Goal: Find specific page/section: Find specific page/section

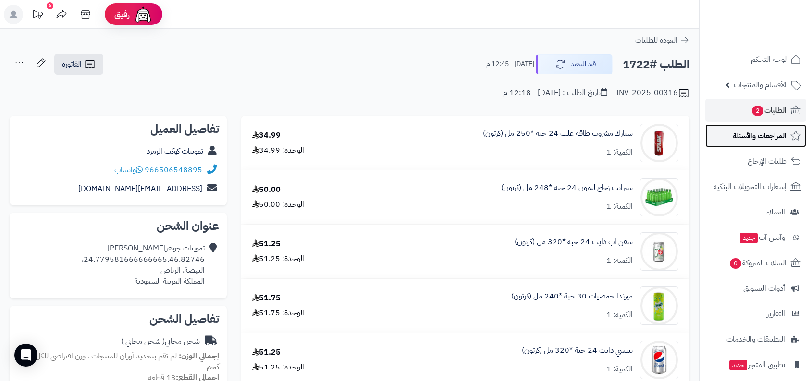
click at [760, 145] on link "المراجعات والأسئلة" at bounding box center [755, 135] width 101 height 23
